Goal: Task Accomplishment & Management: Use online tool/utility

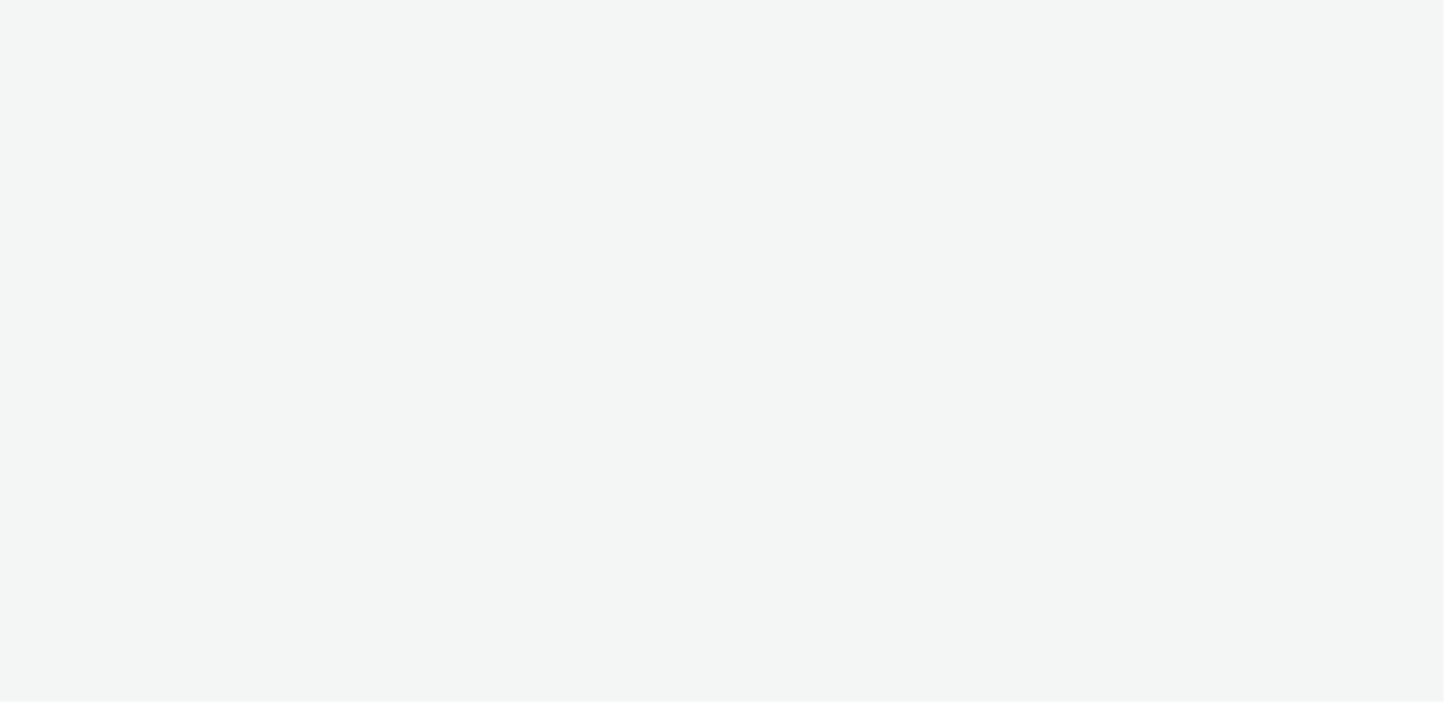
select select "10bae079-8a11-4fca-8b47-9e5fc357b551"
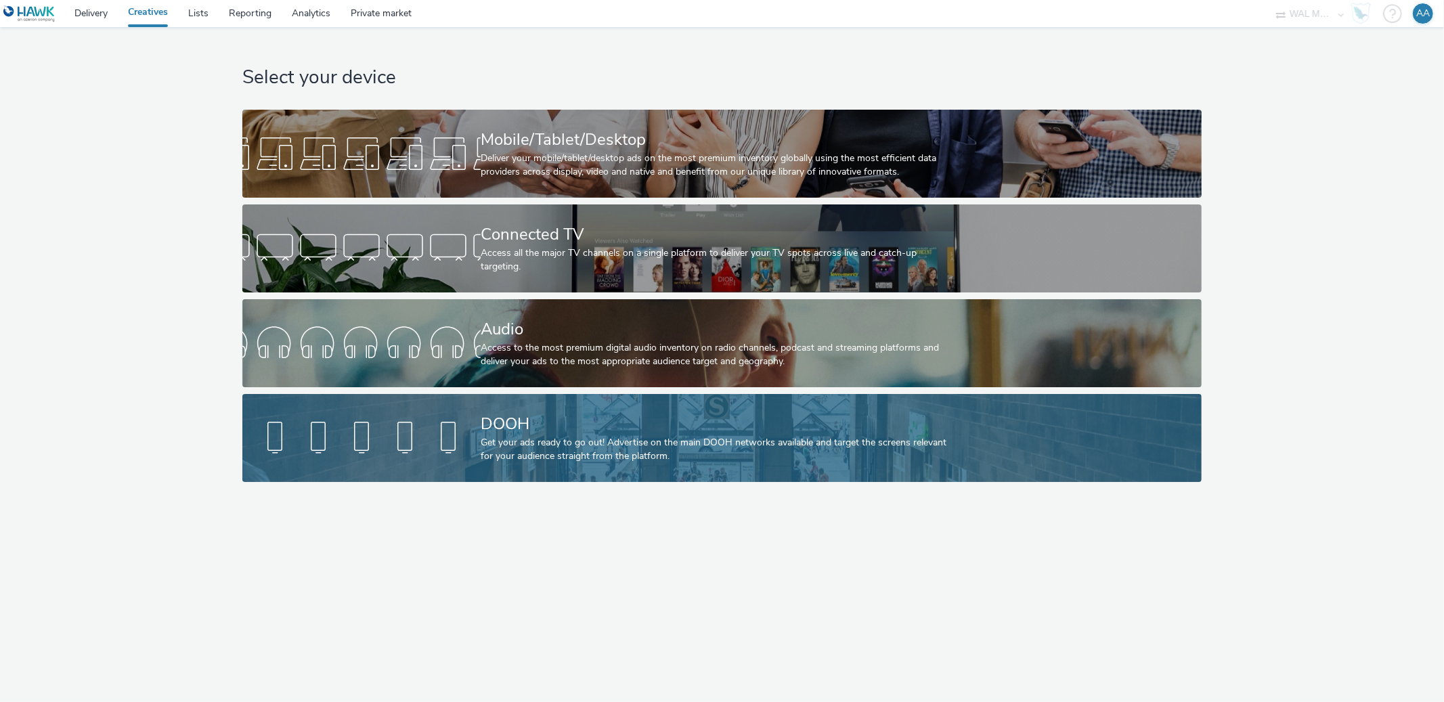
click at [727, 442] on div "Get your ads ready to go out! Advertise on the main DOOH networks available and…" at bounding box center [719, 450] width 477 height 28
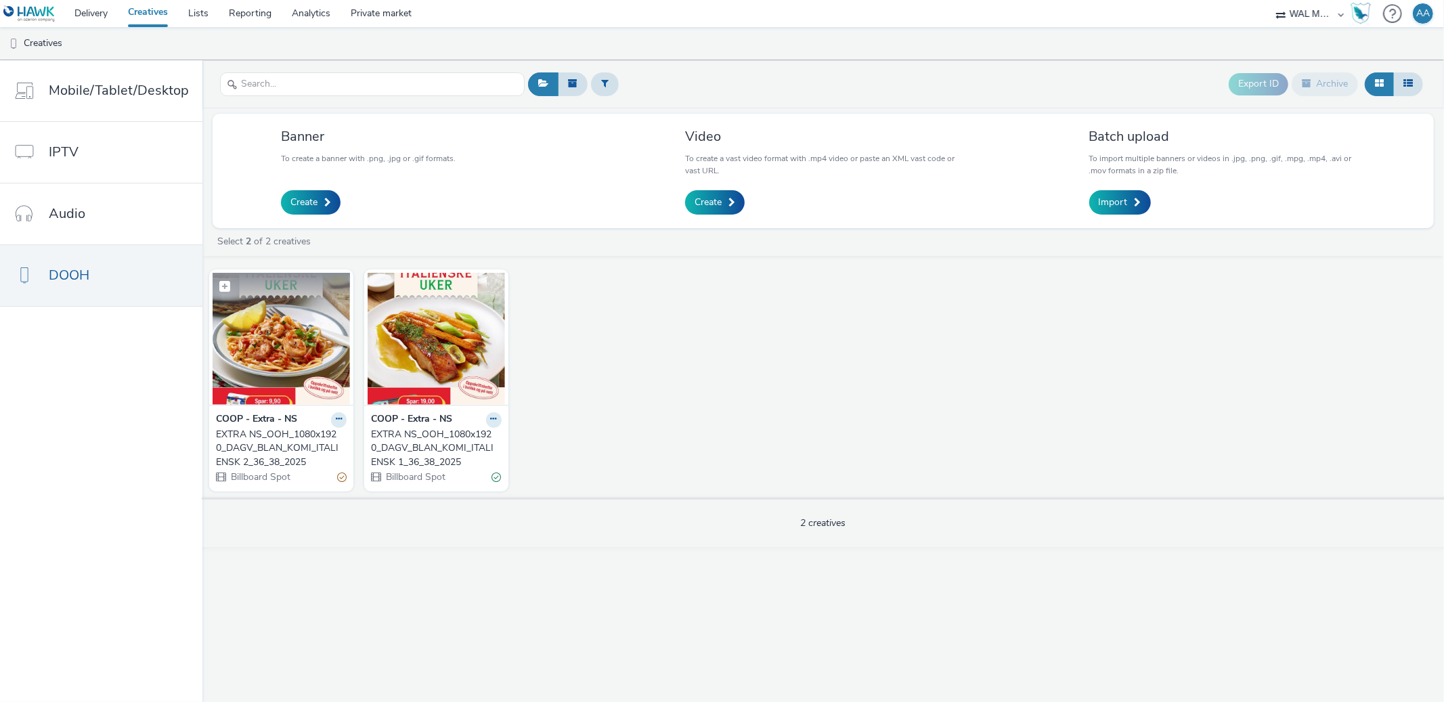
click at [285, 355] on img at bounding box center [281, 339] width 137 height 132
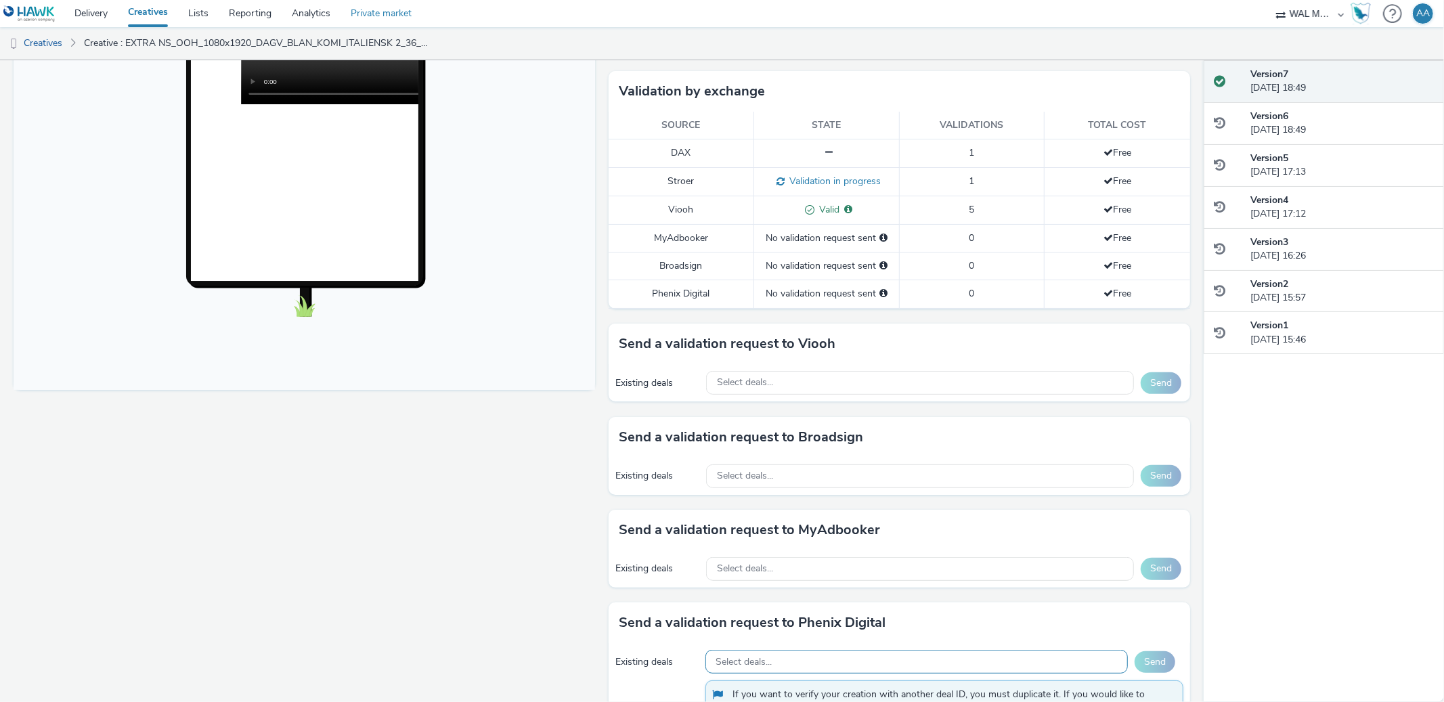
scroll to position [585, 0]
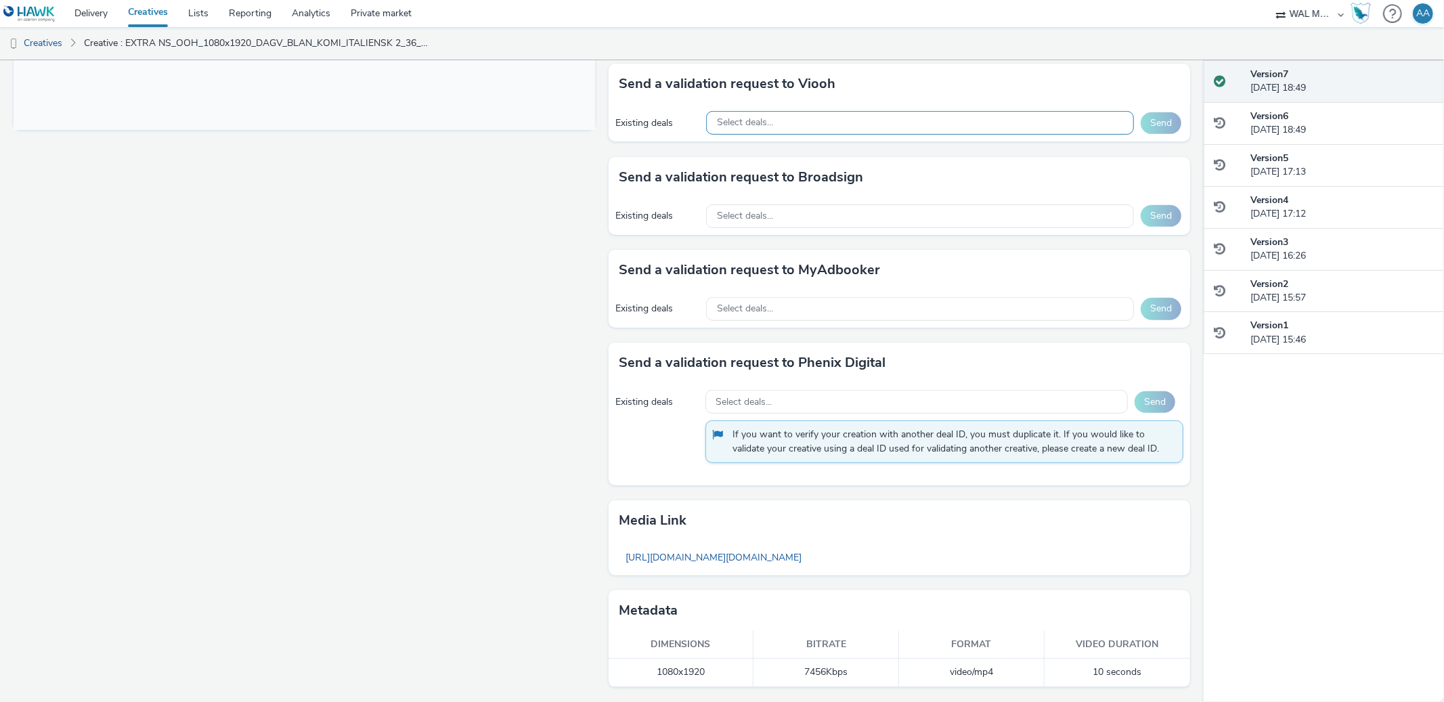
click at [768, 125] on div "Select deals..." at bounding box center [920, 123] width 428 height 24
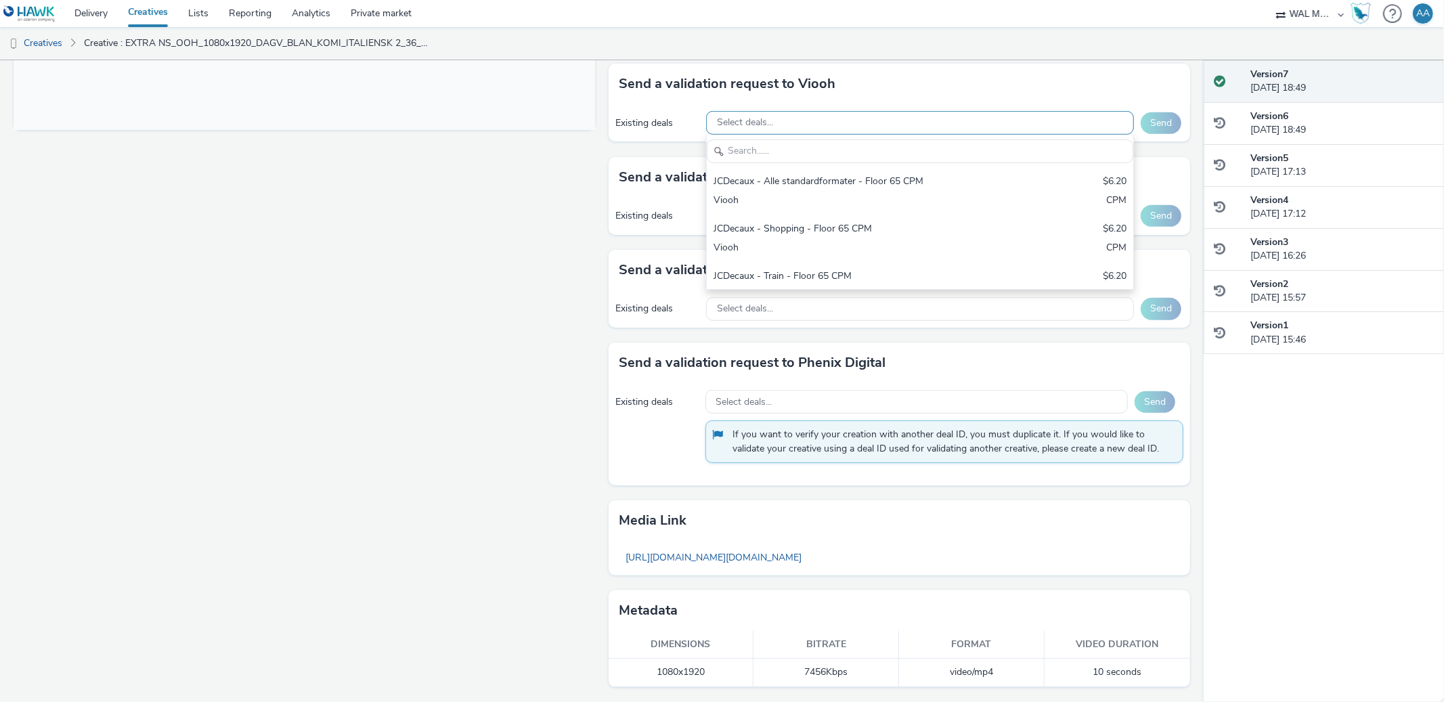
scroll to position [0, 0]
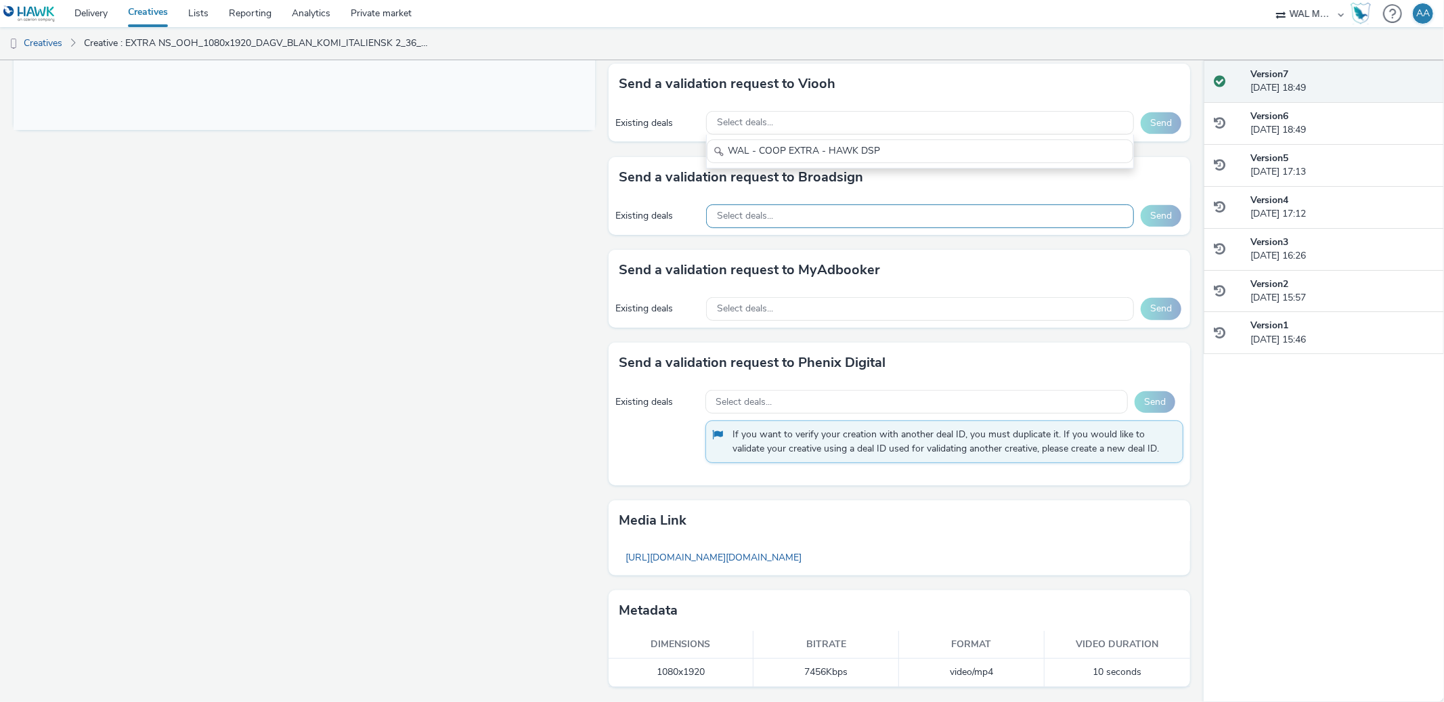
type input "WAL - COOP EXTRA - HAWK DSP"
click at [797, 215] on div "Select deals..." at bounding box center [920, 216] width 428 height 24
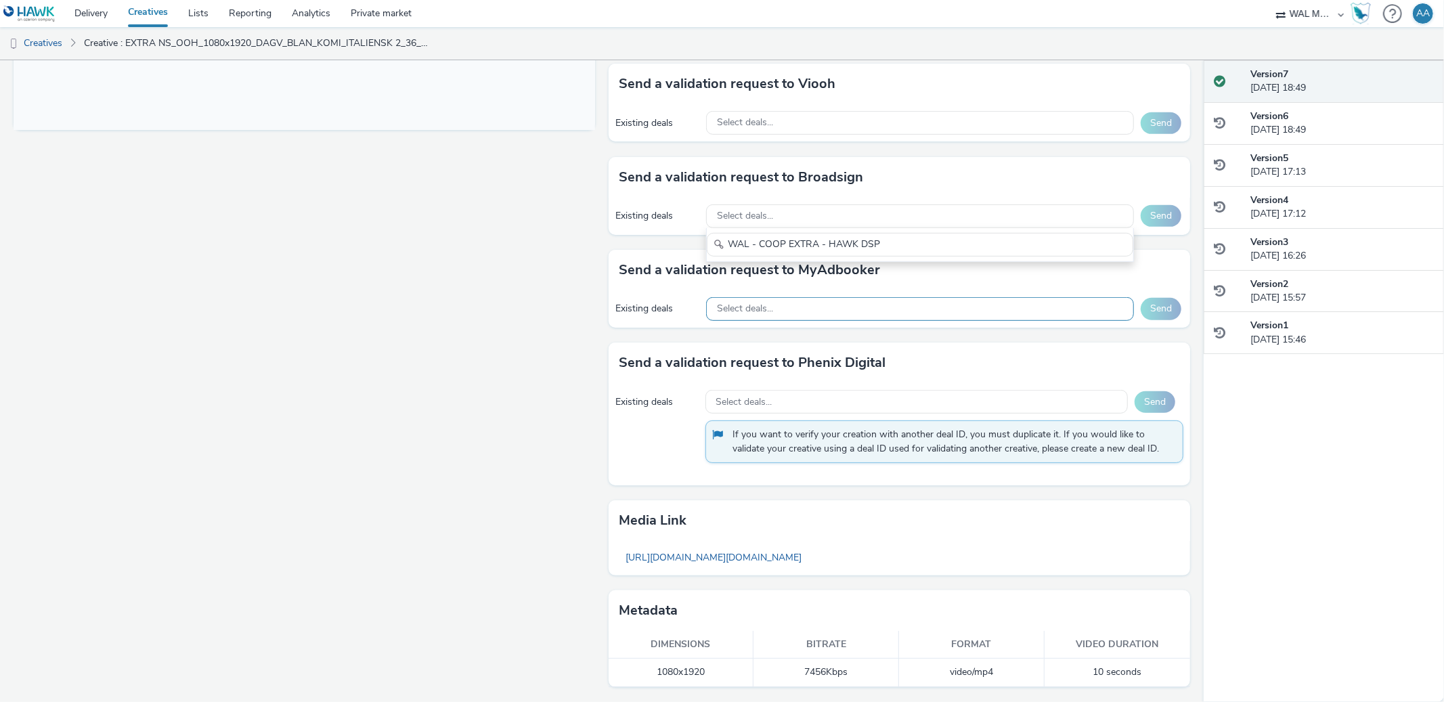
type input "WAL - COOP EXTRA - HAWK DSP"
click at [786, 311] on div "Select deals..." at bounding box center [920, 309] width 428 height 24
type input "WAL - COOP EXTRA - HAWK DSP"
click at [786, 382] on div "Send a validation request to Phenix Digital Existing deals Select deals... Send…" at bounding box center [898, 413] width 581 height 142
click at [788, 390] on div "Select deals..." at bounding box center [916, 402] width 422 height 24
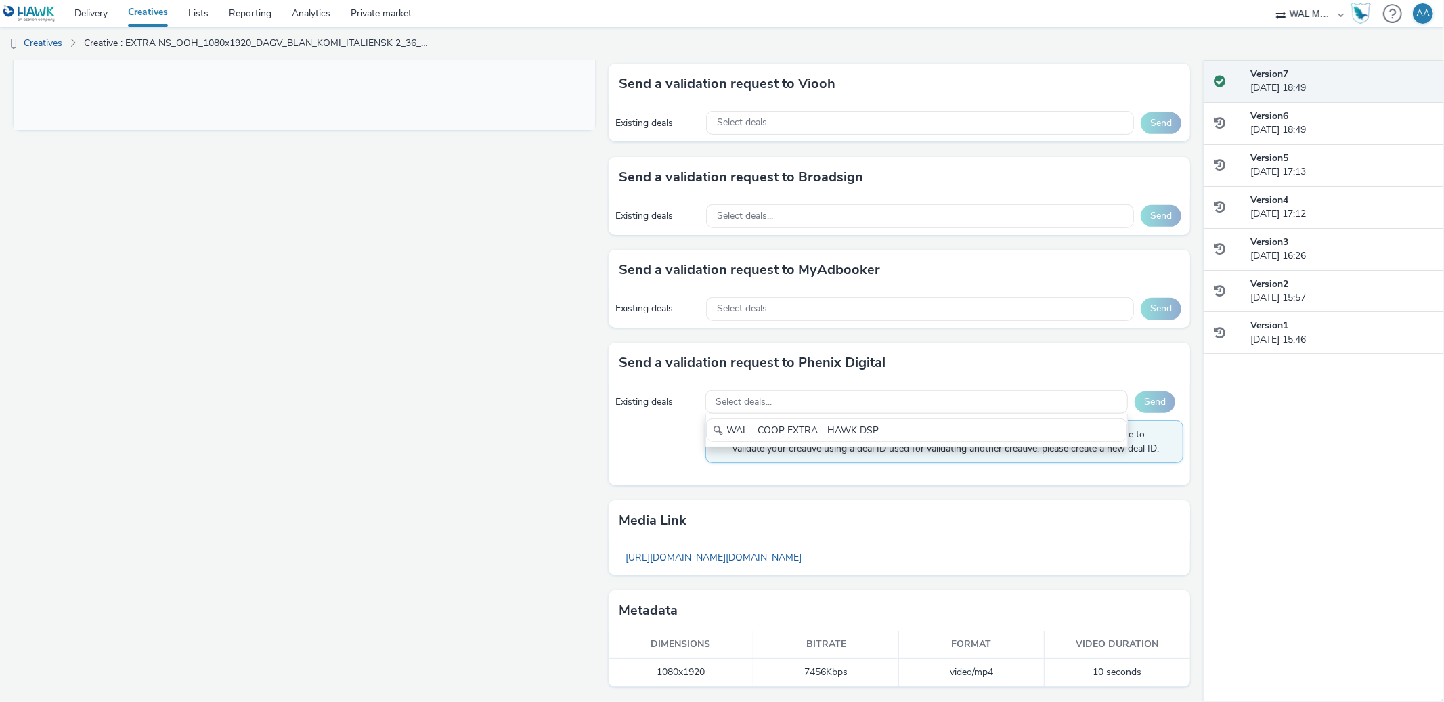
type input "WAL - COOP EXTRA - HAWK DSP"
click at [166, 455] on div "Fullscreen" at bounding box center [308, 138] width 588 height 1127
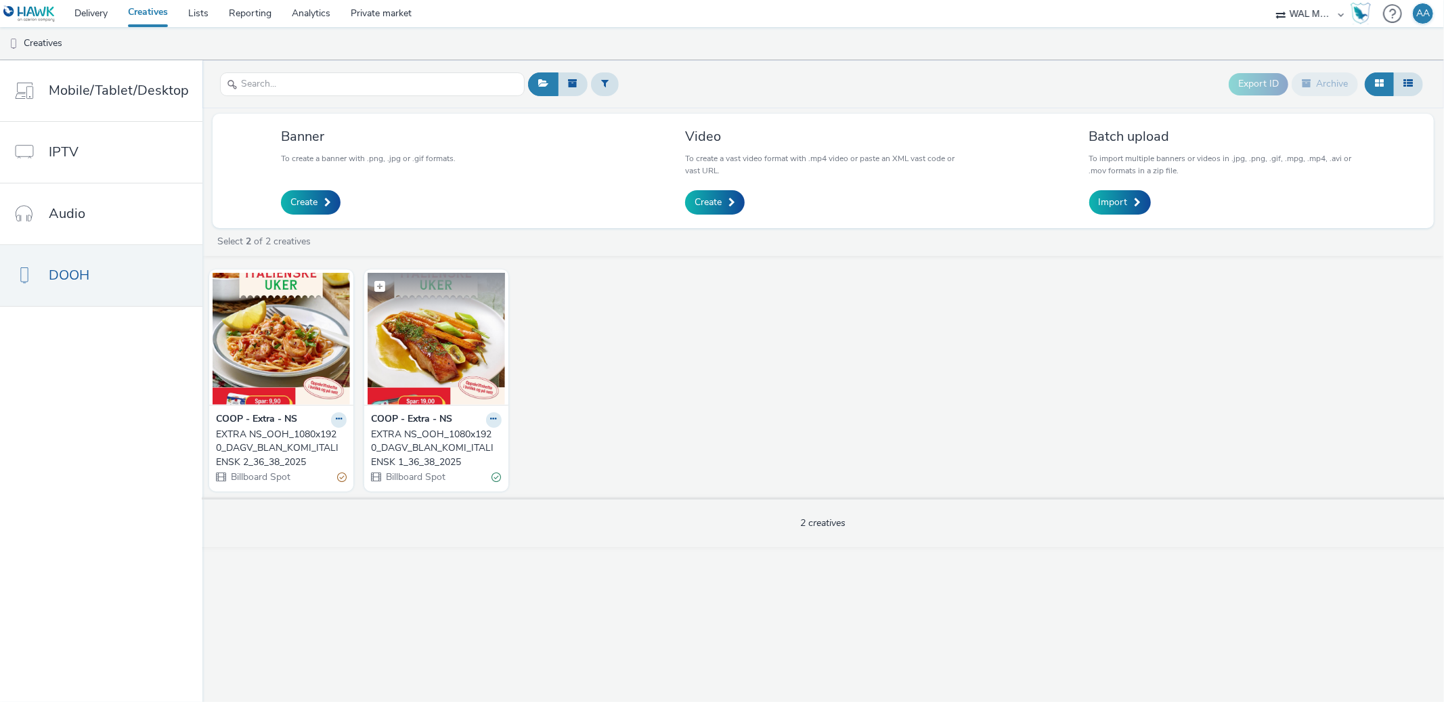
click at [466, 393] on img at bounding box center [436, 339] width 137 height 132
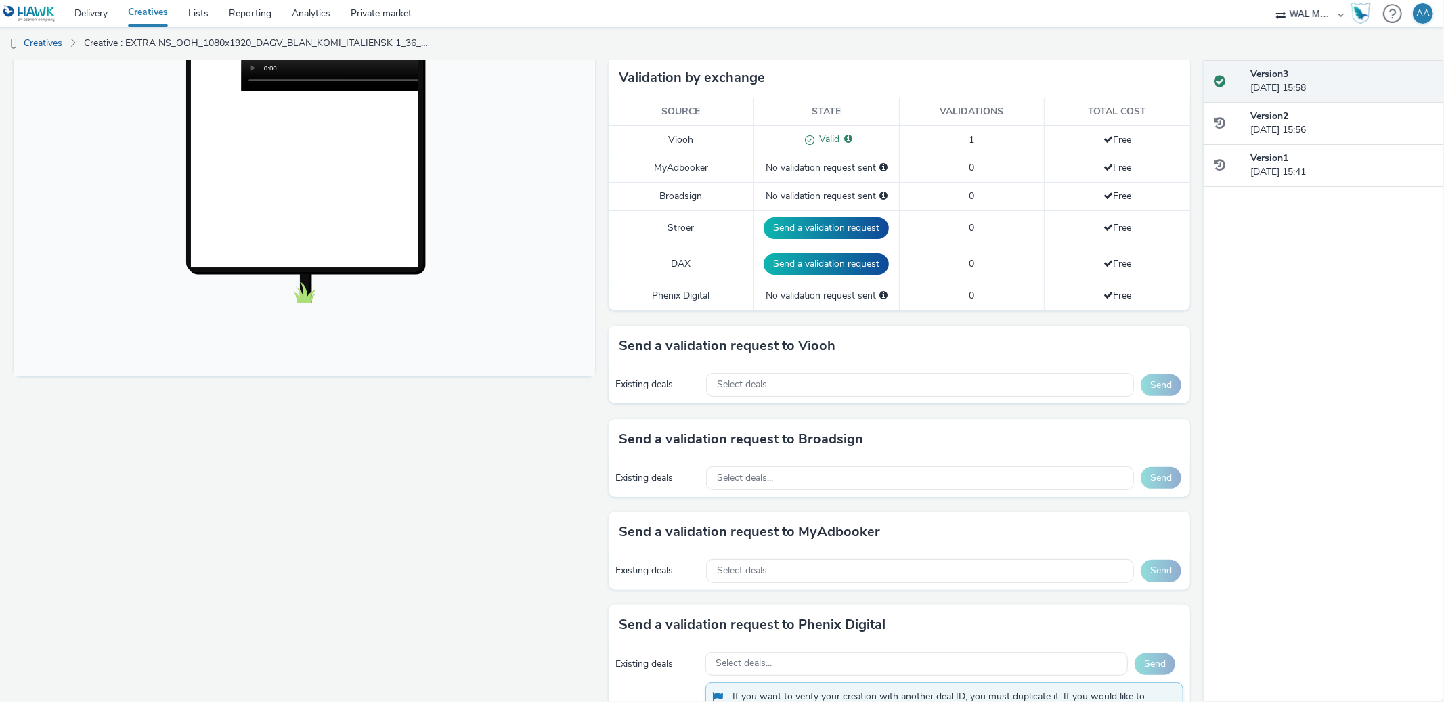
scroll to position [296, 0]
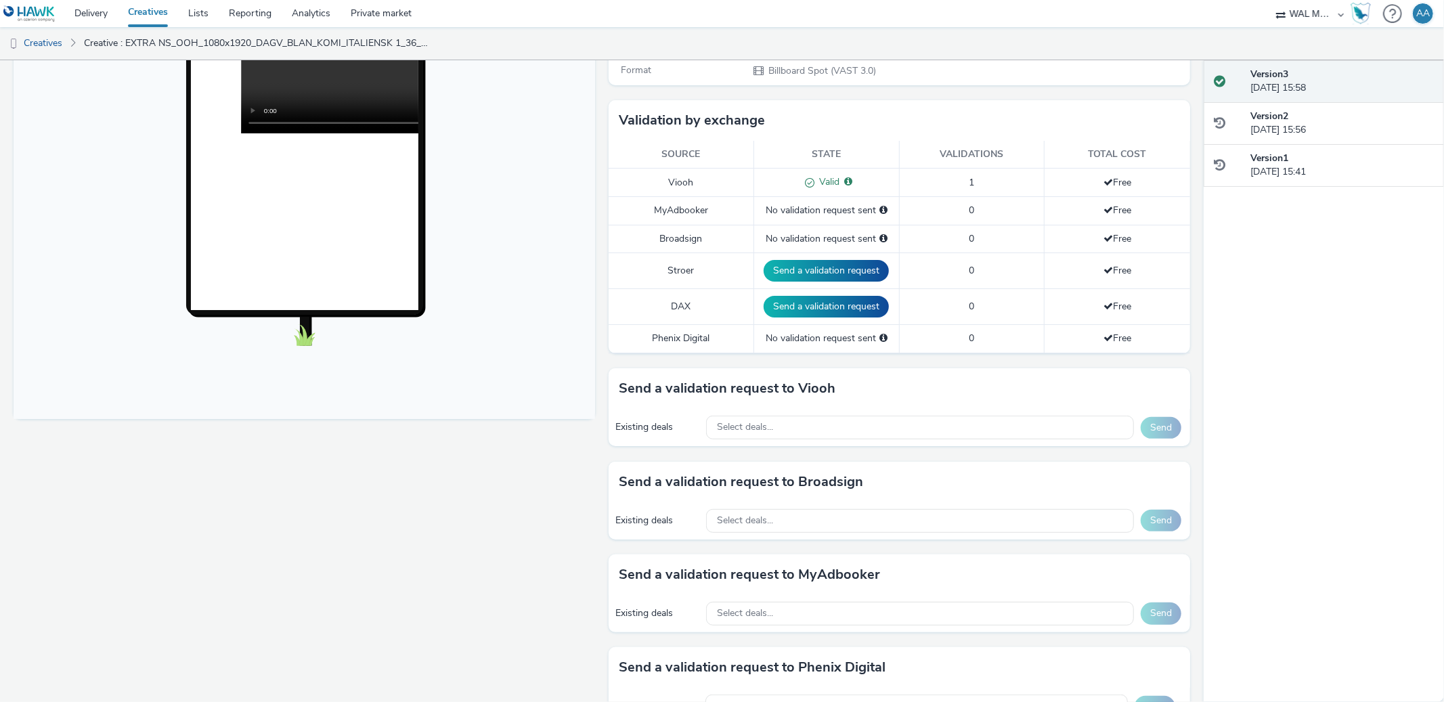
click at [503, 583] on div "Fullscreen" at bounding box center [308, 435] width 588 height 1142
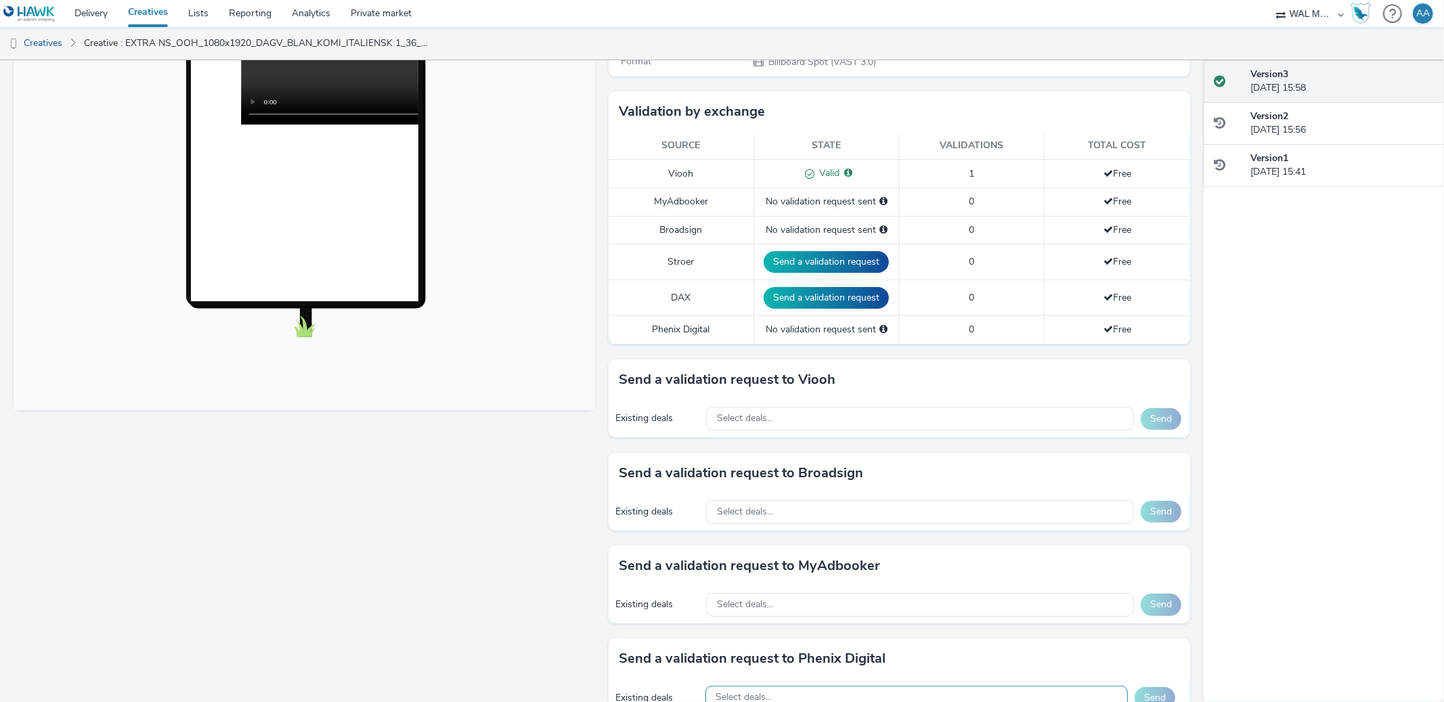
scroll to position [560, 0]
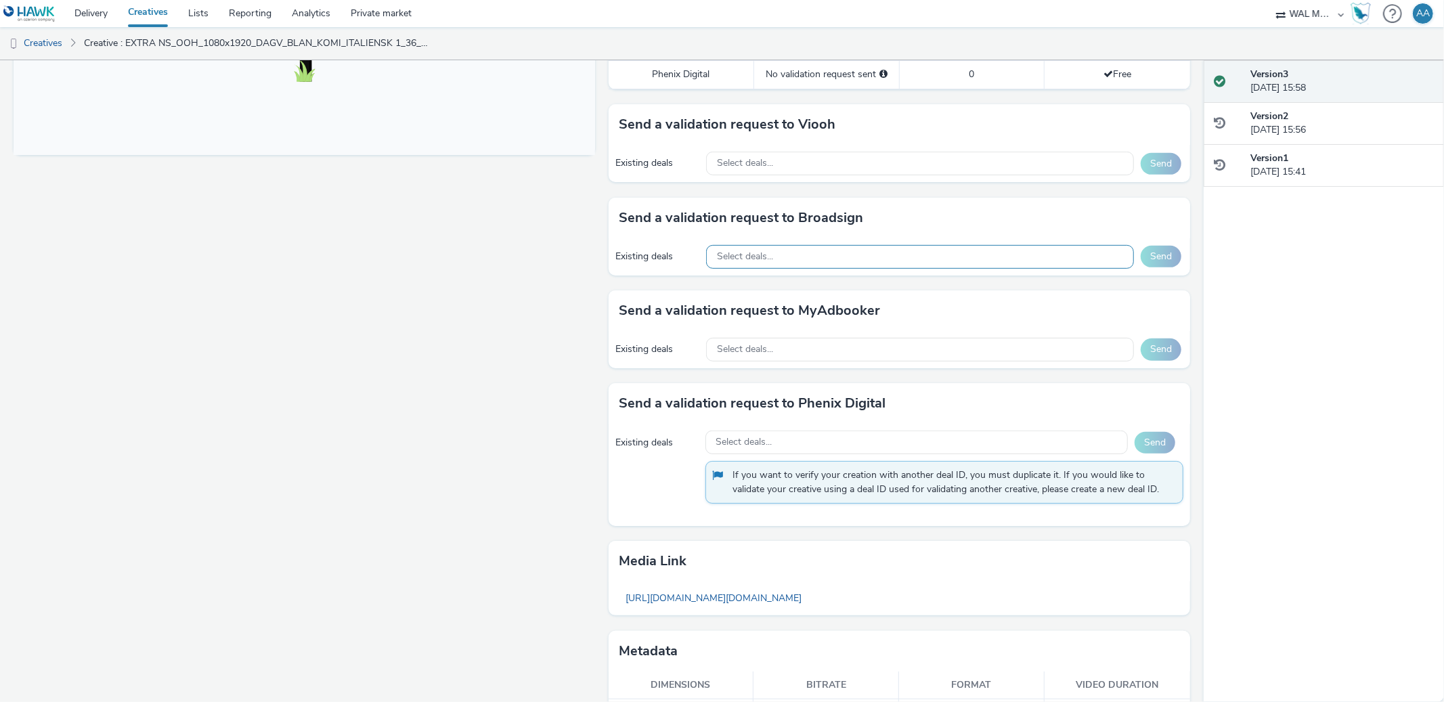
click at [783, 263] on div "Select deals..." at bounding box center [920, 257] width 428 height 24
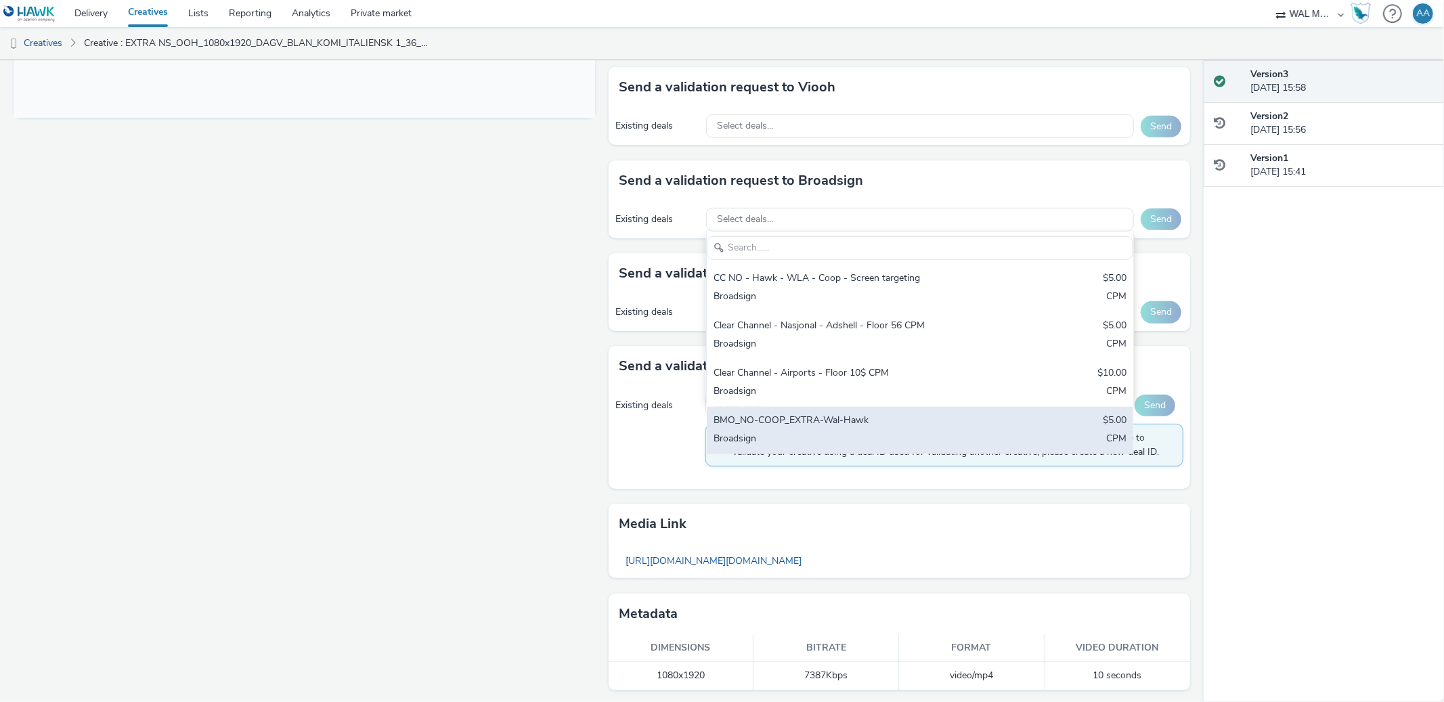
scroll to position [600, 0]
click at [845, 429] on div "Broadsign" at bounding box center [849, 437] width 273 height 16
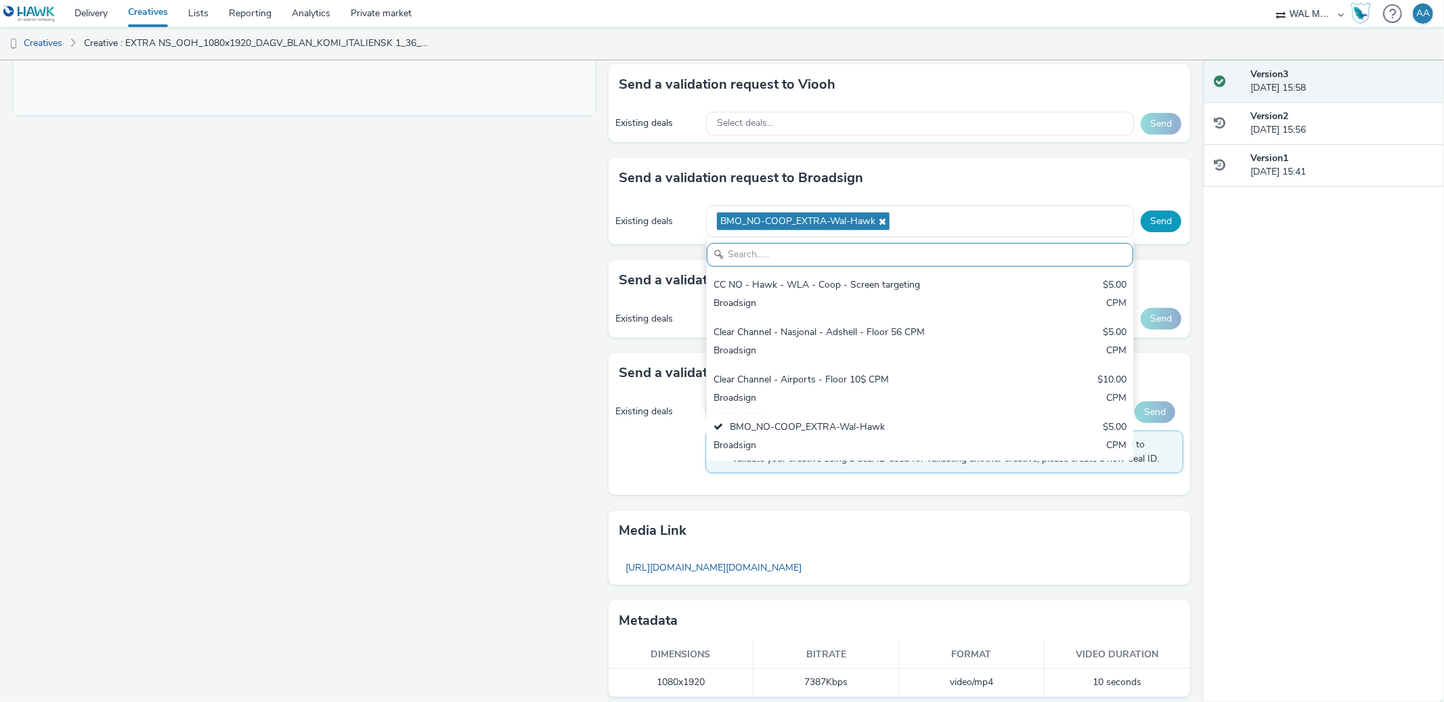
click at [1150, 210] on button "Send" at bounding box center [1160, 221] width 41 height 22
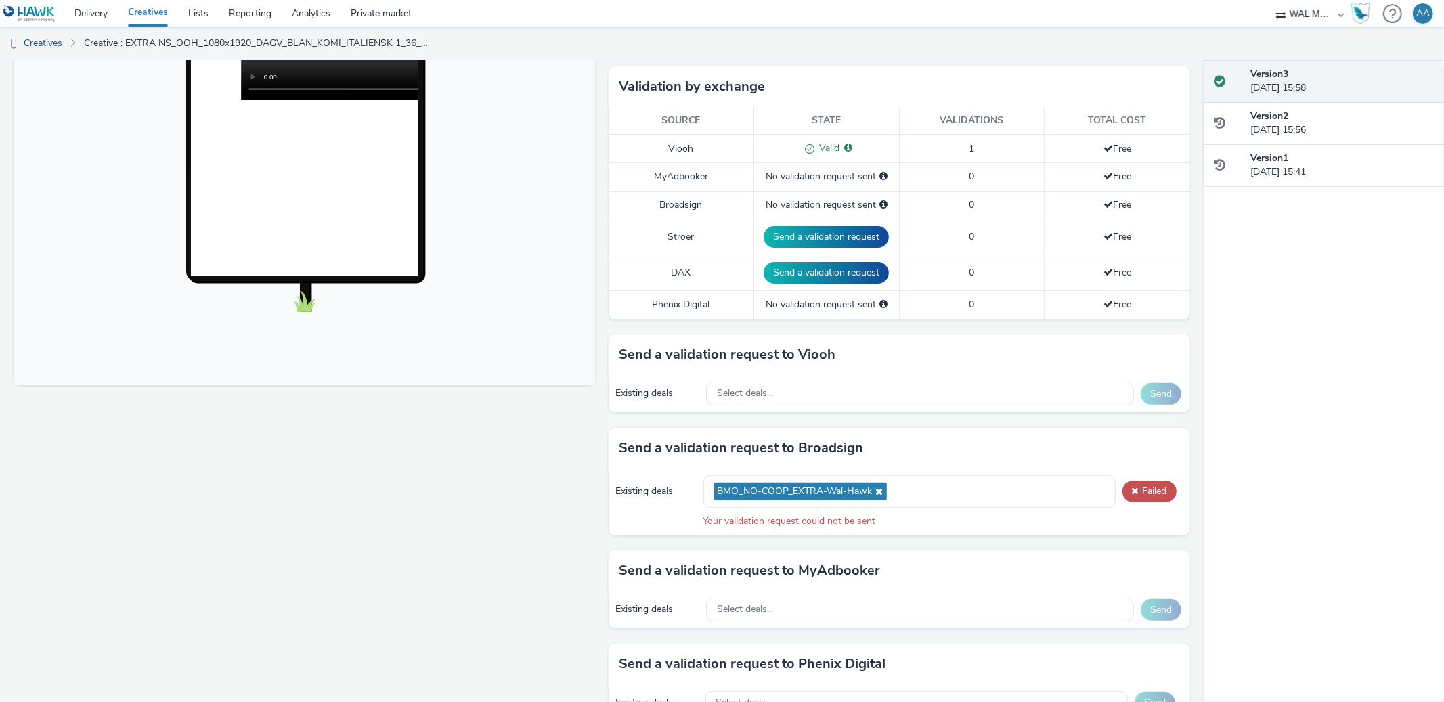
scroll to position [0, 0]
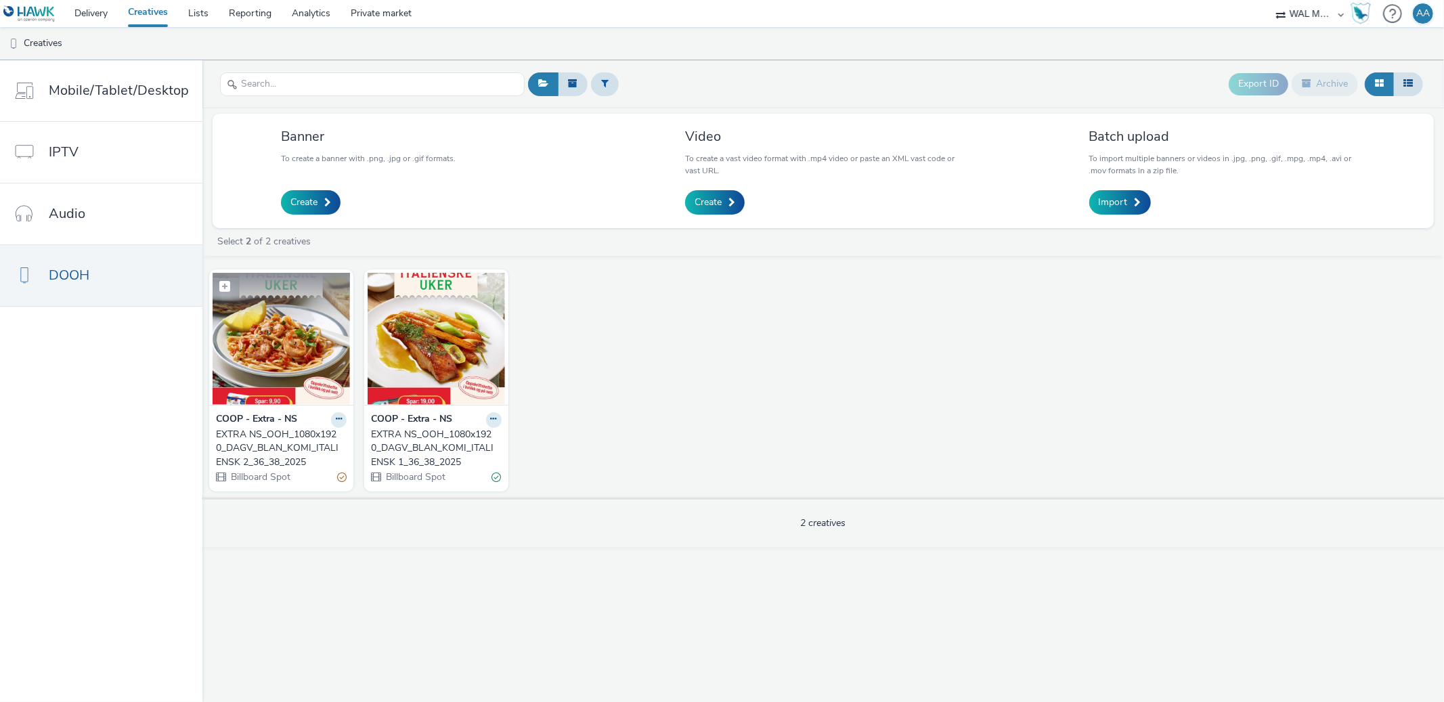
click at [284, 380] on img at bounding box center [281, 339] width 137 height 132
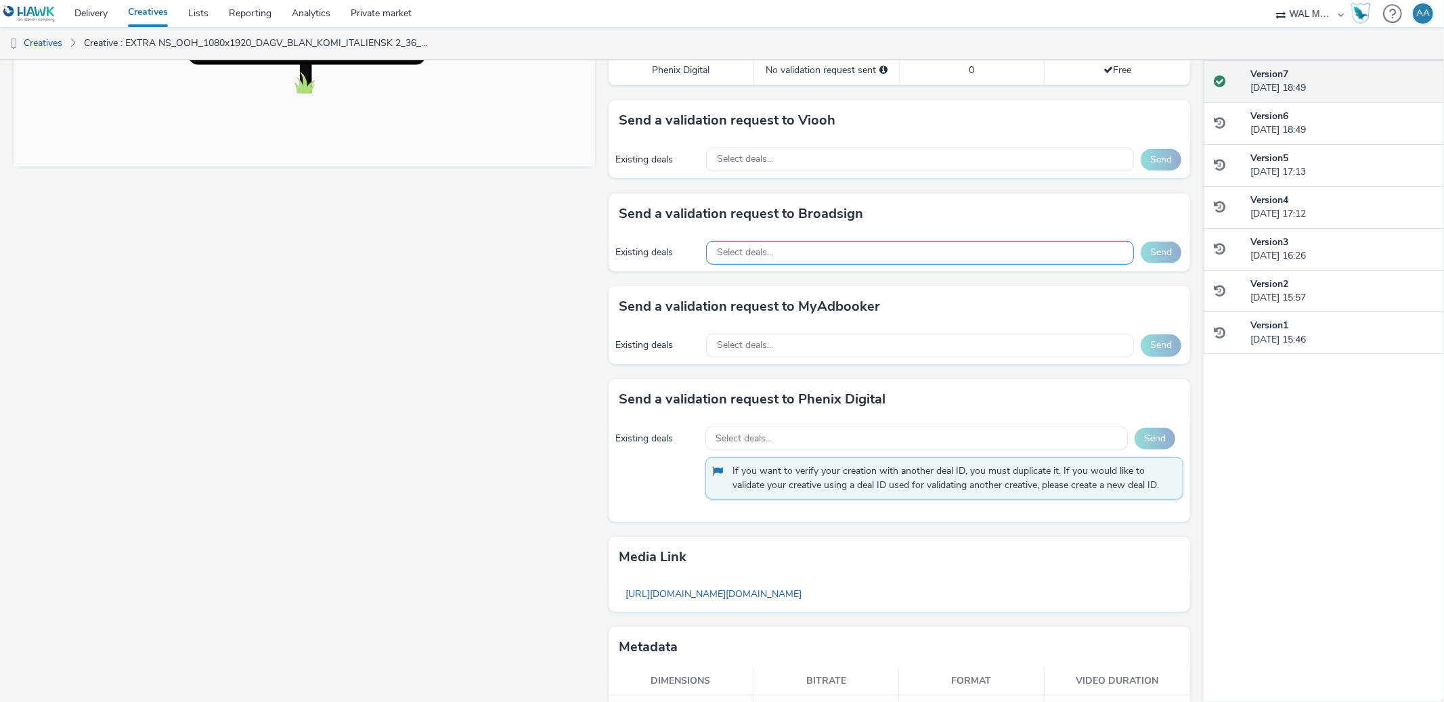
click at [759, 248] on span "Select deals..." at bounding box center [745, 253] width 56 height 12
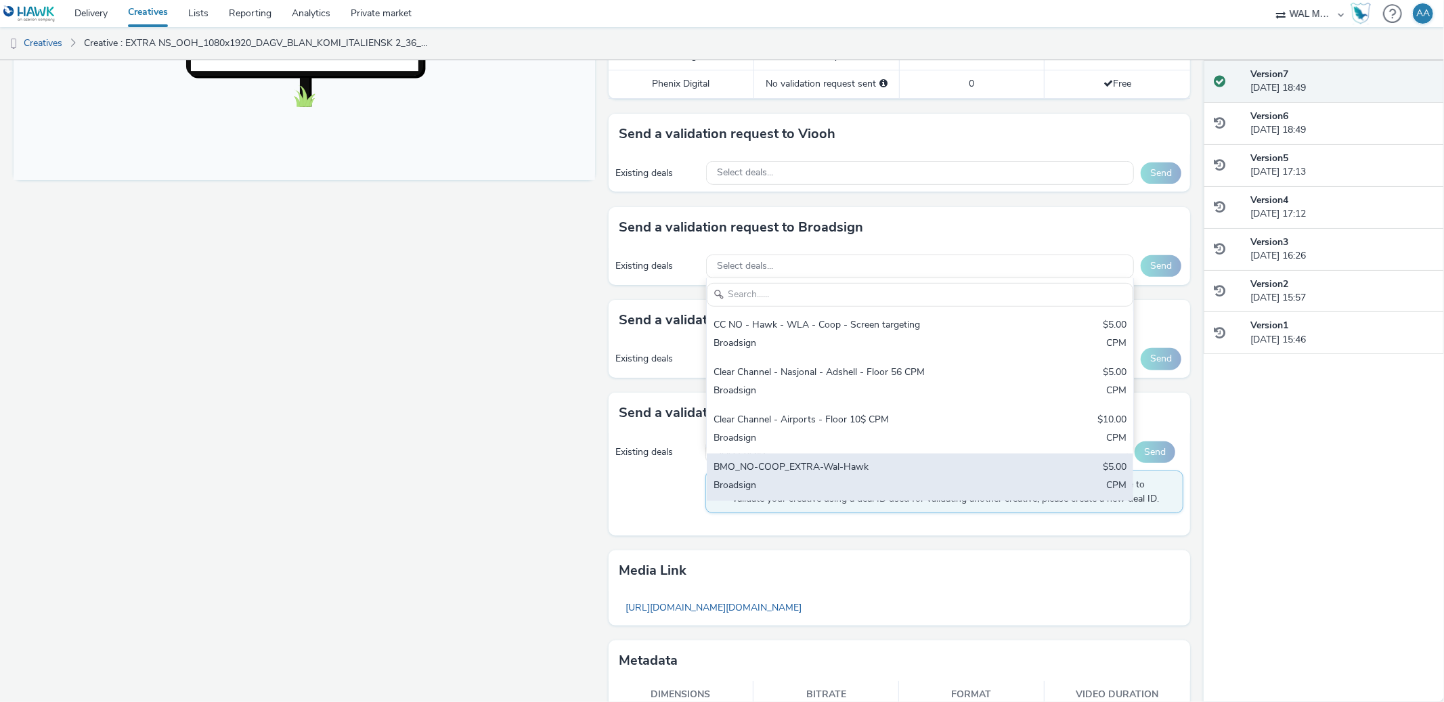
scroll to position [502, 0]
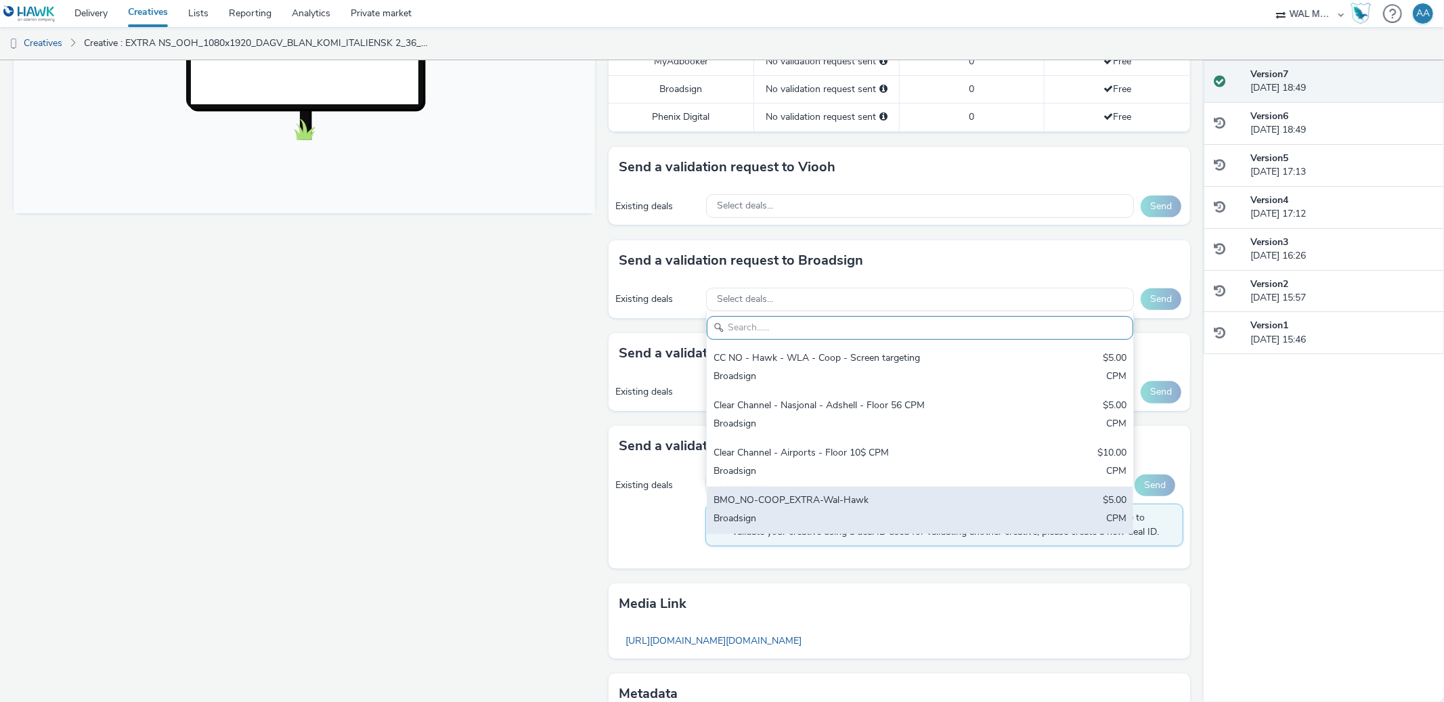
click at [797, 508] on div "BMO_NO-COOP_EXTRA-Wal-Hawk" at bounding box center [849, 501] width 273 height 16
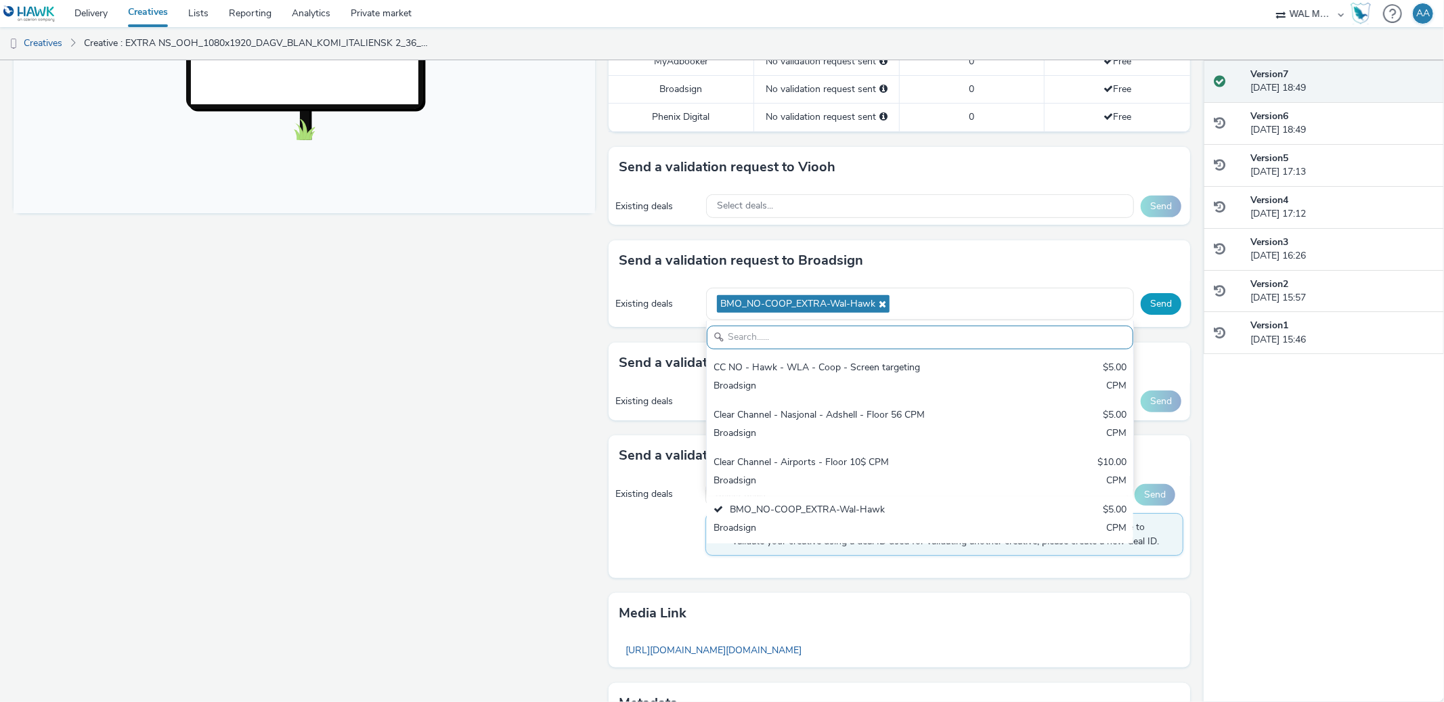
click at [1149, 309] on button "Send" at bounding box center [1160, 304] width 41 height 22
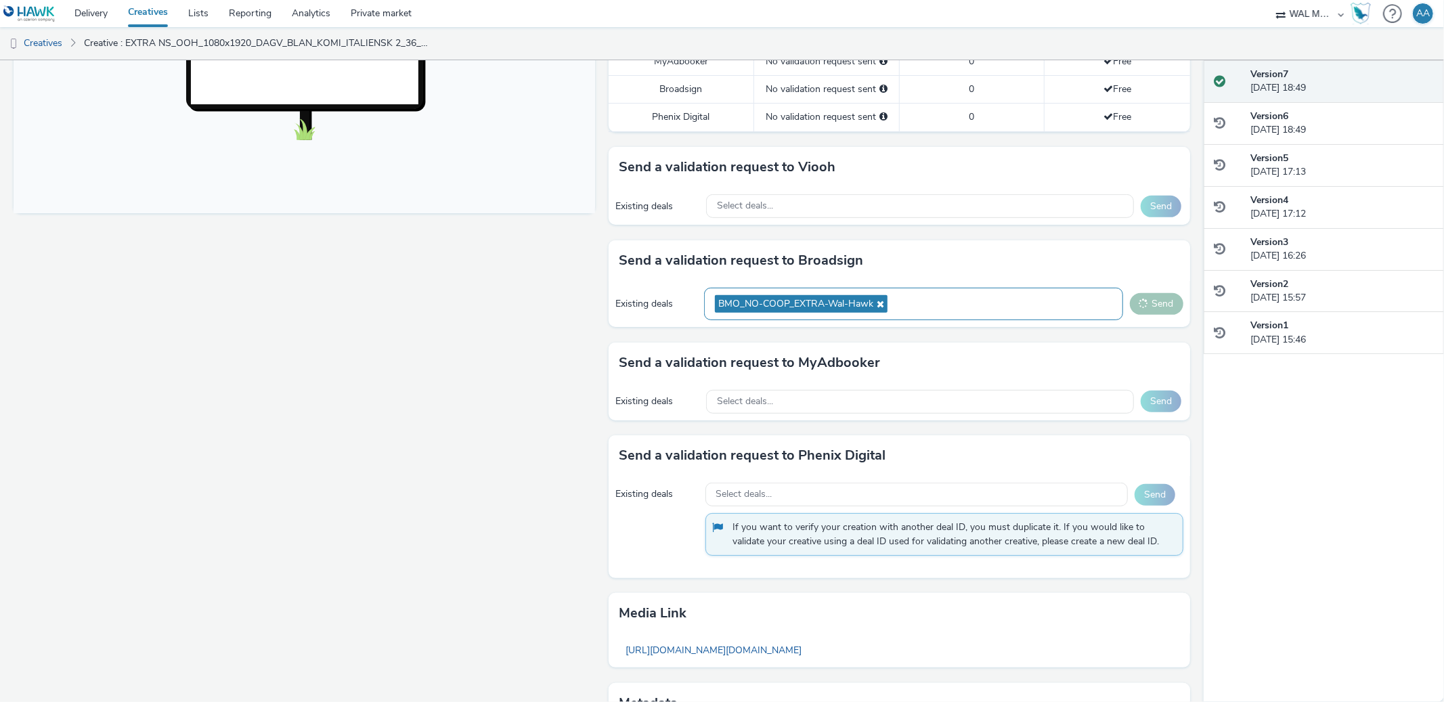
click at [926, 306] on div "BMO_NO-COOP_EXTRA-Wal-Hawk" at bounding box center [913, 304] width 418 height 33
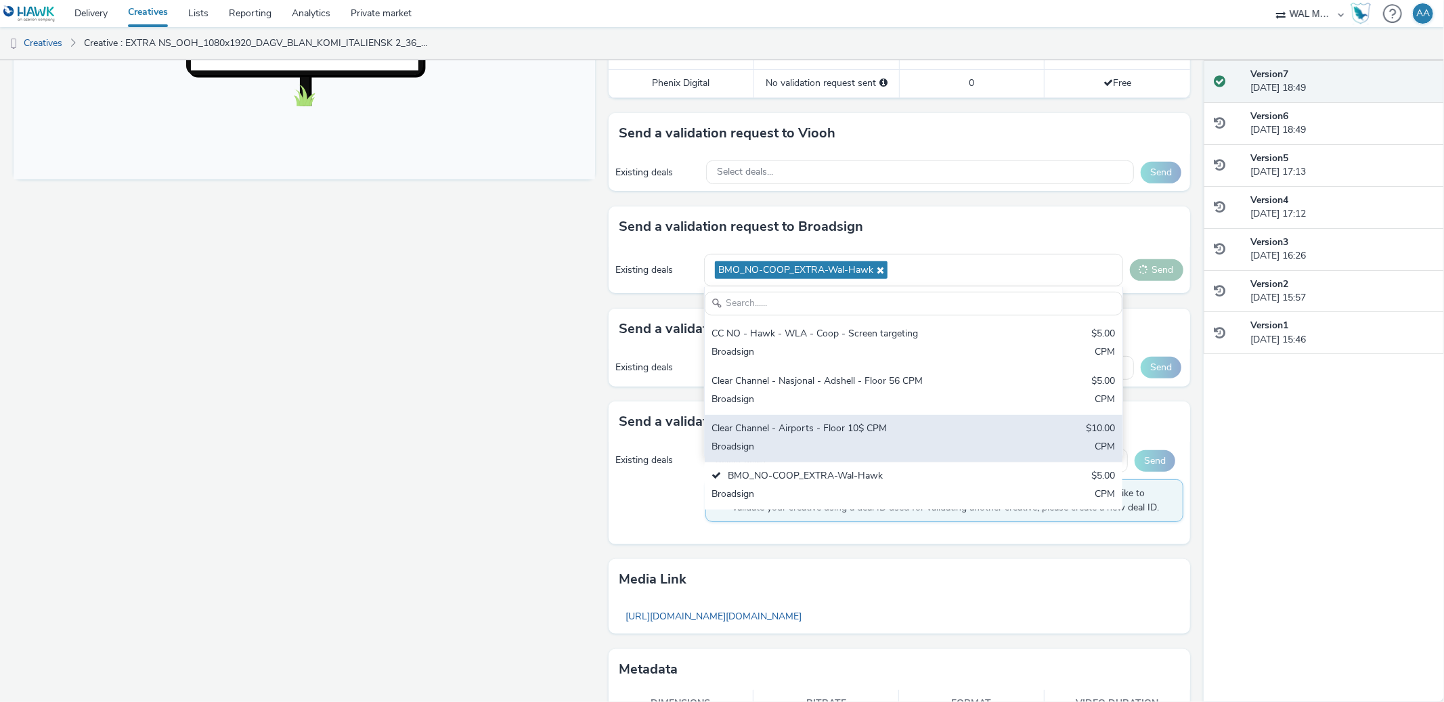
scroll to position [539, 0]
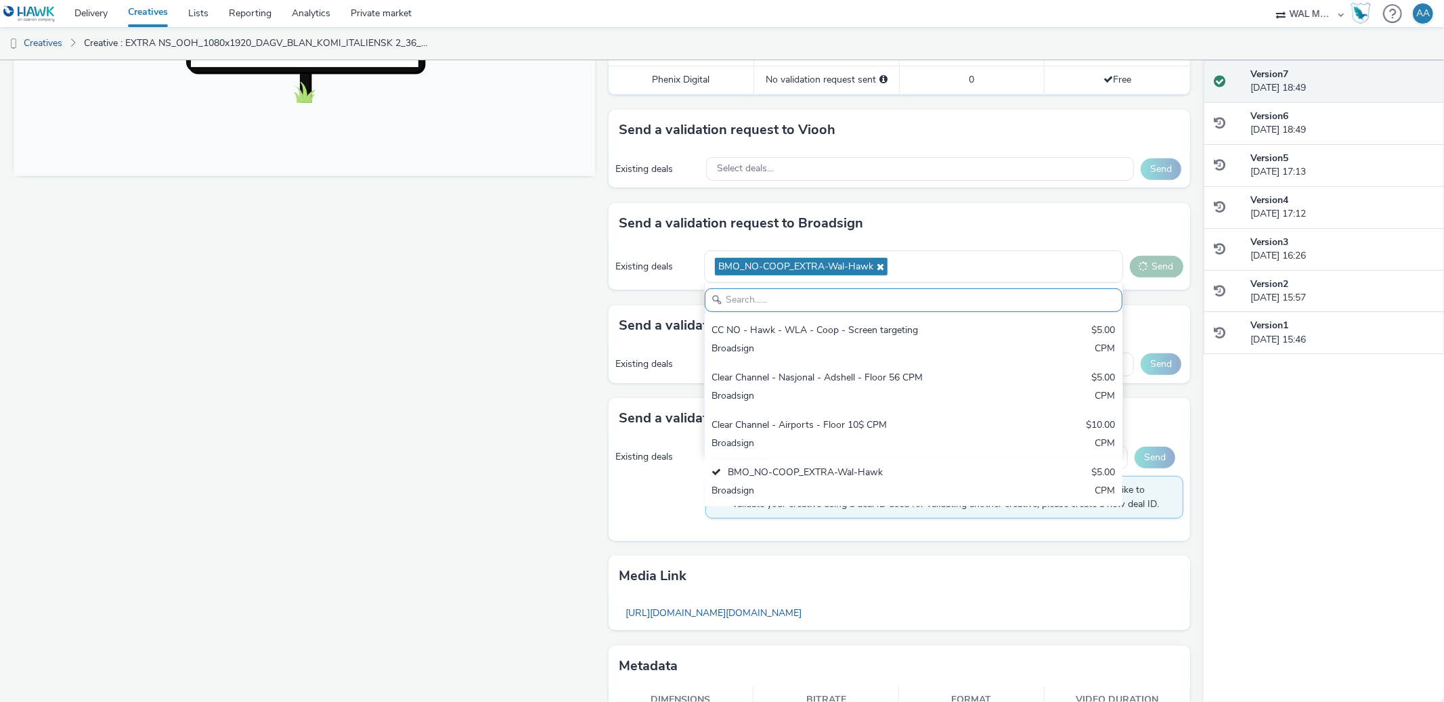
click at [259, 400] on div "Fullscreen" at bounding box center [308, 189] width 588 height 1136
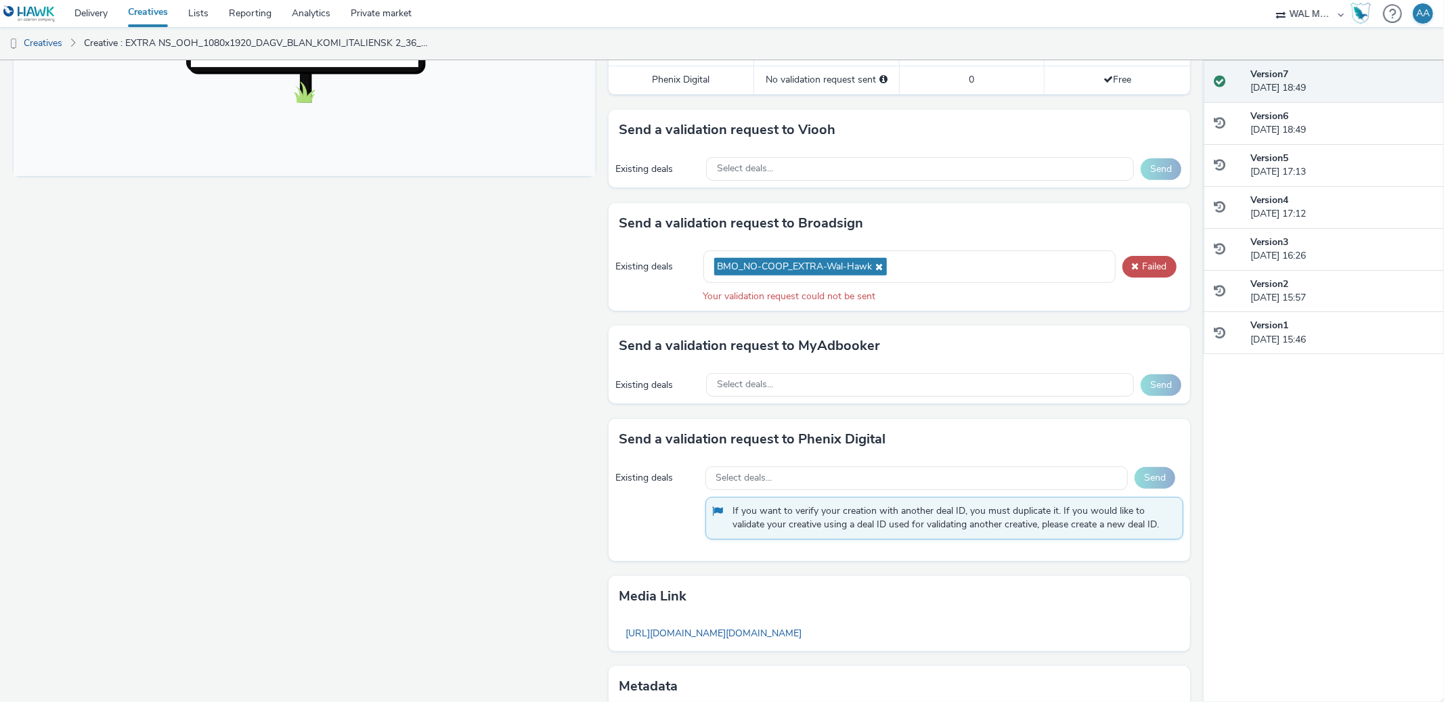
scroll to position [0, 0]
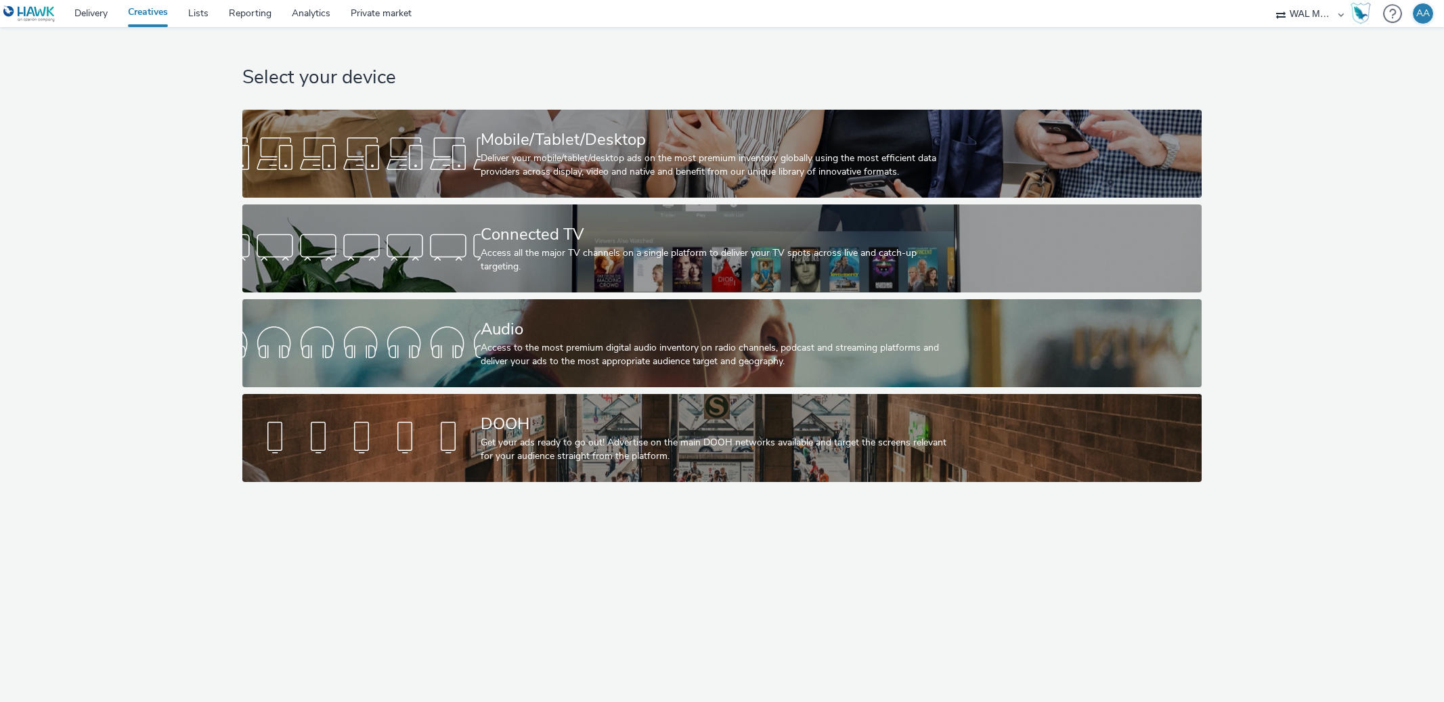
select select "10bae079-8a11-4fca-8b47-9e5fc357b551"
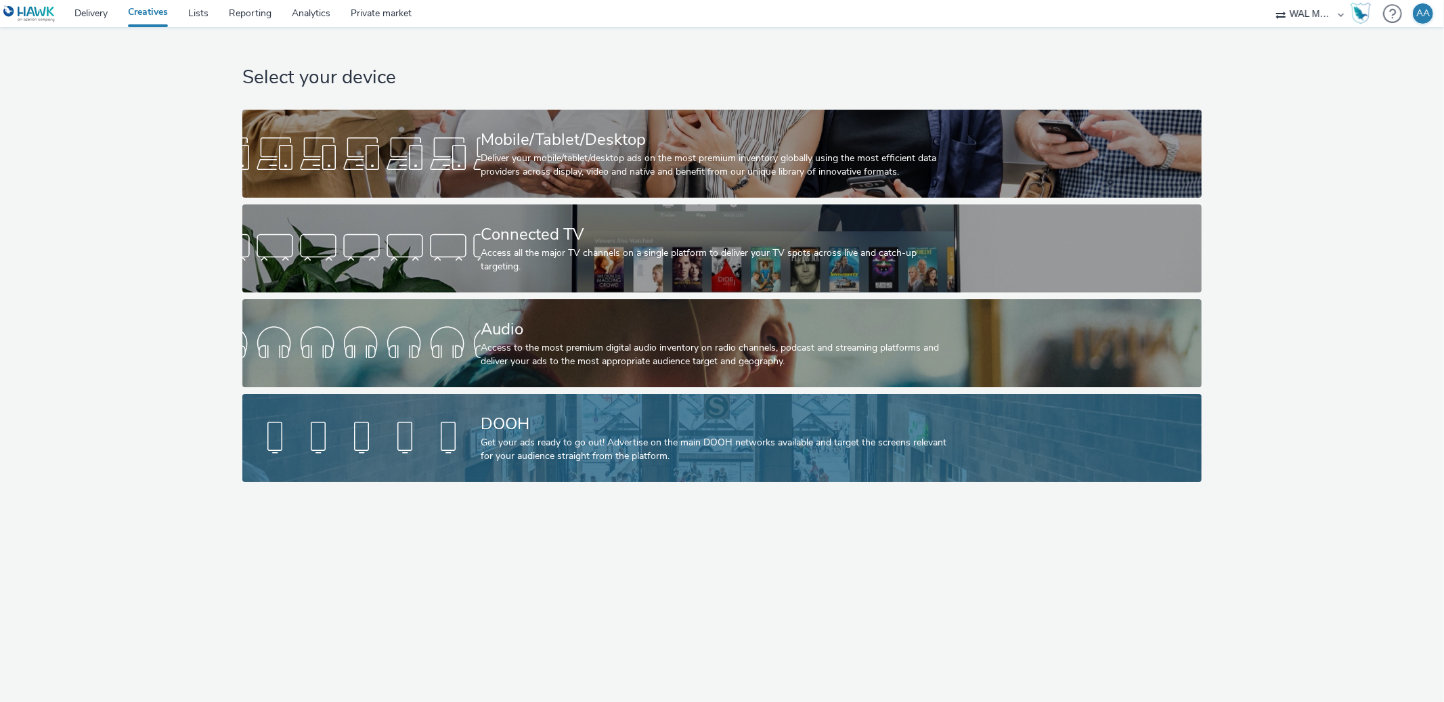
click at [466, 447] on div at bounding box center [361, 437] width 238 height 43
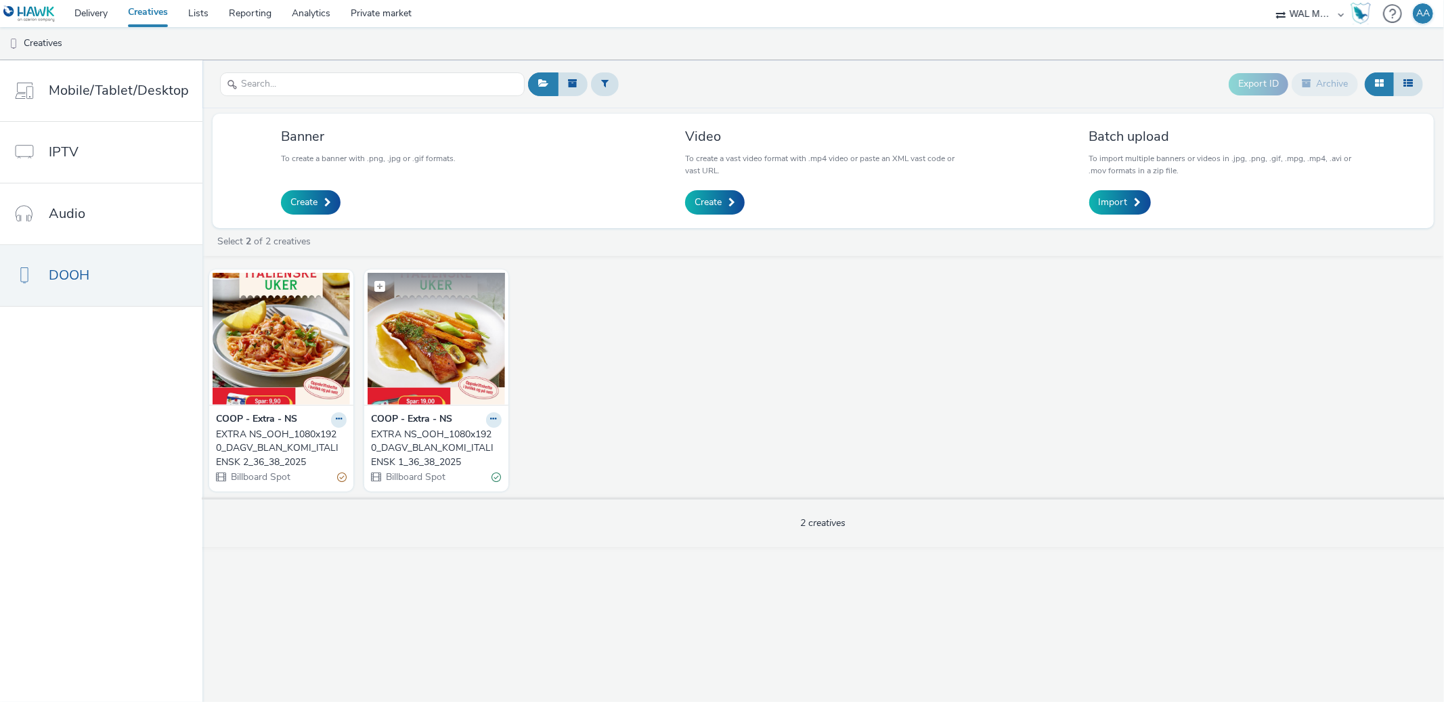
click at [418, 386] on img at bounding box center [436, 339] width 137 height 132
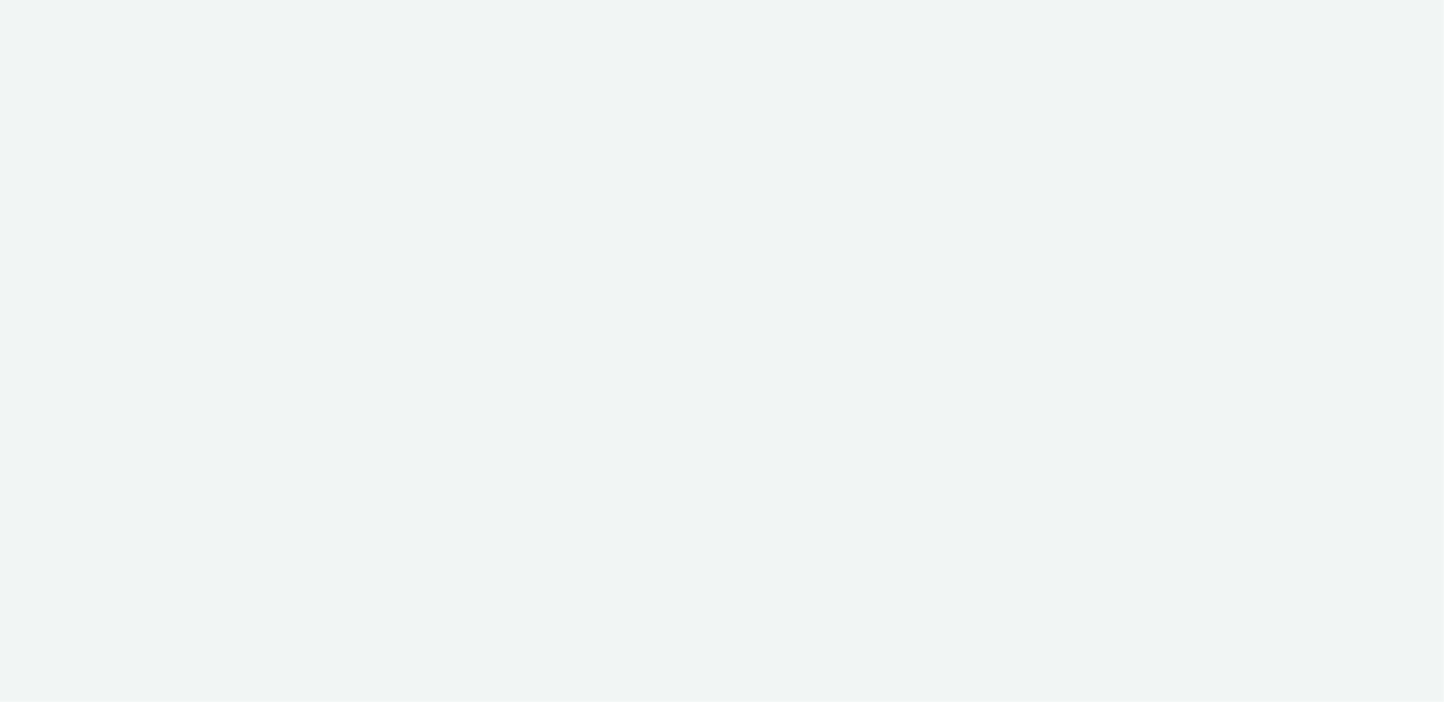
select select "ac009755-aa48-4799-8050-7a339a378eb8"
select select "79162ed7-0017-4339-93b0-3399b708648f"
